Goal: Obtain resource: Obtain resource

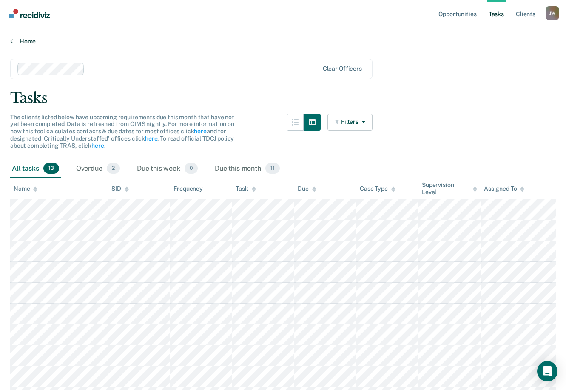
click at [12, 42] on icon at bounding box center [11, 40] width 3 height 7
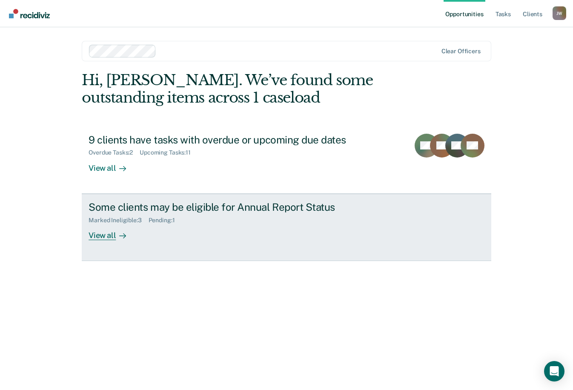
click at [262, 211] on div "Some clients may be eligible for Annual Report Status" at bounding box center [237, 207] width 299 height 12
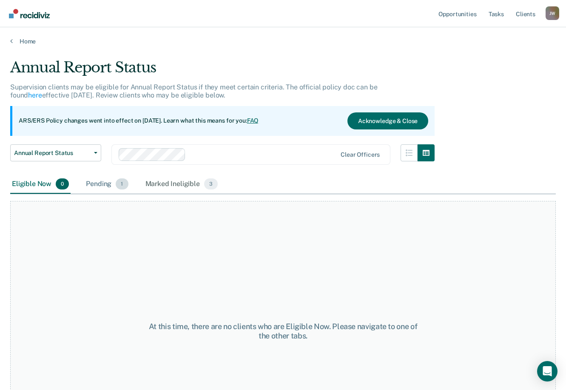
click at [100, 185] on div "Pending 1" at bounding box center [107, 184] width 46 height 19
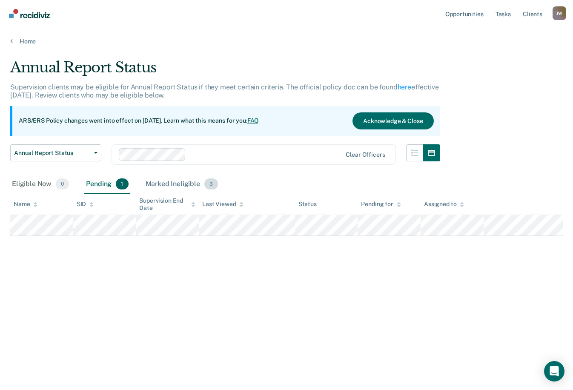
click at [187, 183] on div "Marked Ineligible 3" at bounding box center [182, 184] width 76 height 19
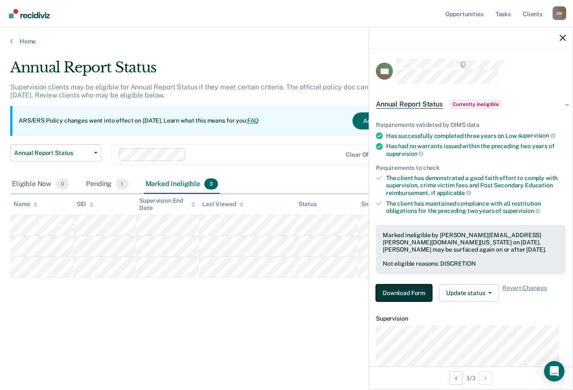
click at [420, 294] on button "Download Form" at bounding box center [404, 292] width 56 height 17
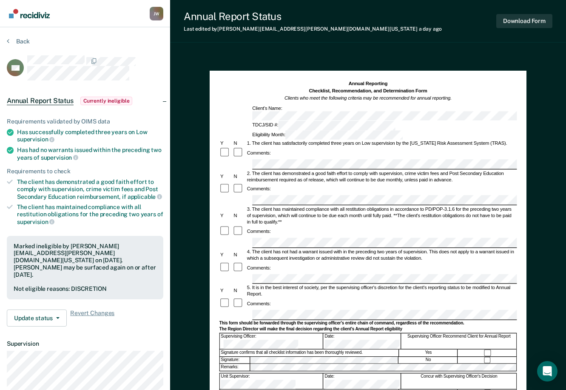
click at [63, 8] on nav "[PERSON_NAME] [PERSON_NAME] Profile How it works Log Out" at bounding box center [85, 13] width 170 height 27
click at [61, 11] on nav "[PERSON_NAME] [PERSON_NAME] Profile How it works Log Out" at bounding box center [85, 13] width 170 height 27
click at [519, 21] on button "Download Form" at bounding box center [525, 21] width 56 height 14
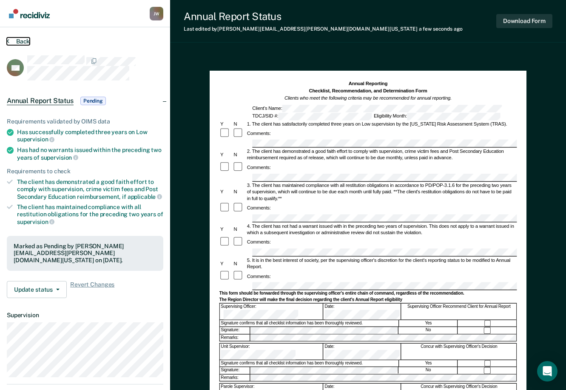
click at [8, 42] on icon at bounding box center [8, 40] width 3 height 7
